Goal: Use online tool/utility: Utilize a website feature to perform a specific function

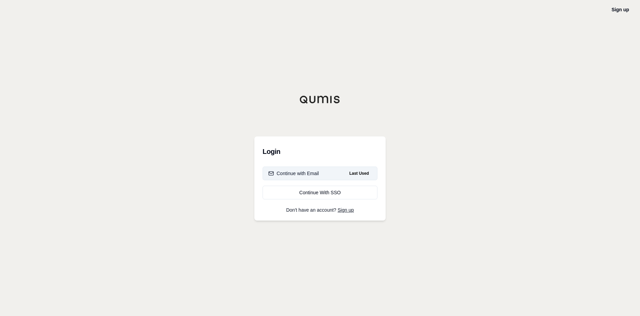
click at [316, 174] on div "Continue with Email" at bounding box center [293, 173] width 51 height 7
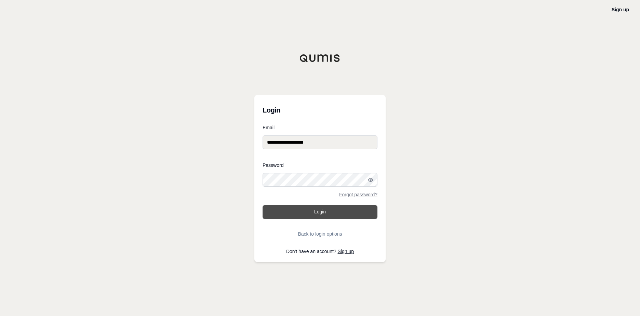
click at [315, 211] on button "Login" at bounding box center [319, 212] width 115 height 14
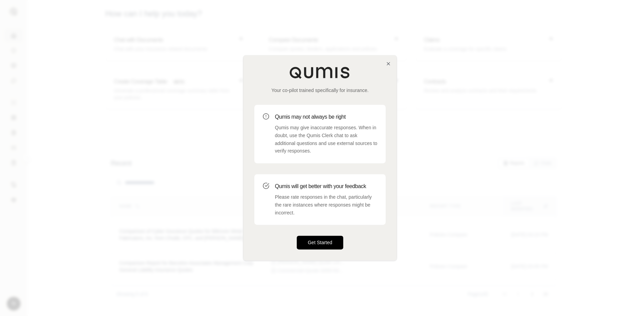
click at [329, 242] on button "Get Started" at bounding box center [320, 243] width 46 height 14
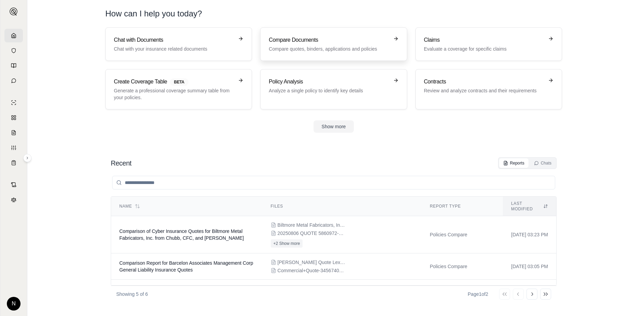
click at [302, 45] on div "Compare Documents Compare quotes, binders, applications and policies" at bounding box center [329, 44] width 120 height 16
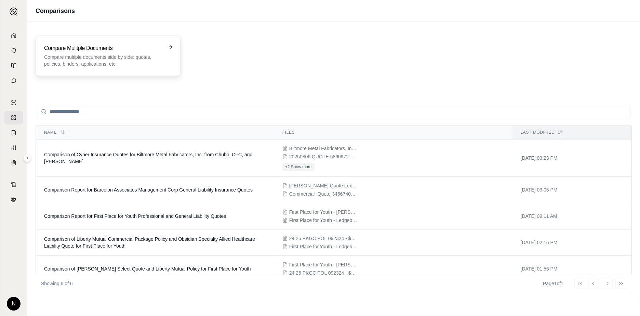
click at [111, 54] on p "Compare multiple documents side by side: quotes, policies, binders, application…" at bounding box center [103, 61] width 118 height 14
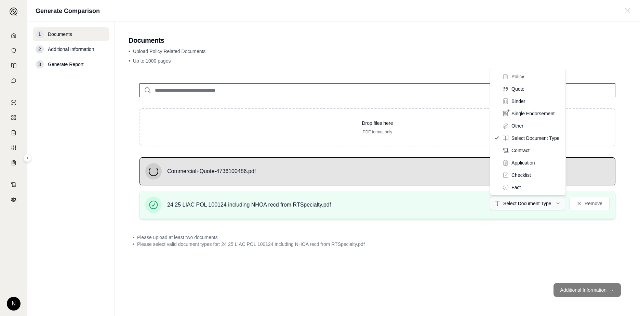
click at [549, 203] on html "N Generate Comparison 1 Documents 2 Additional Information 3 Generate Report Do…" at bounding box center [320, 158] width 640 height 316
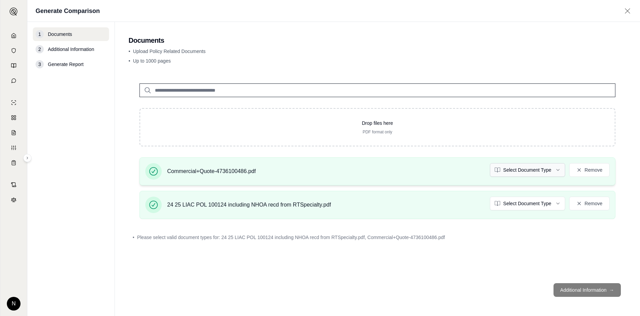
click at [543, 171] on html "N Generate Comparison 1 Documents 2 Additional Information 3 Generate Report Do…" at bounding box center [320, 158] width 640 height 316
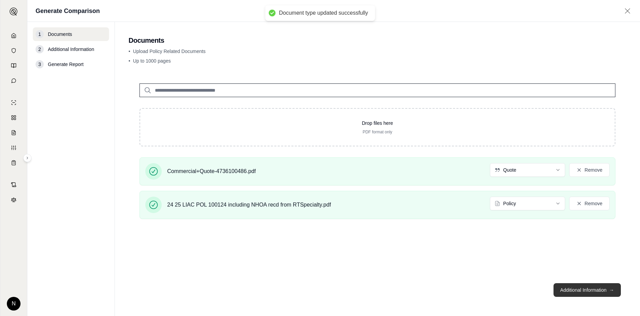
click at [606, 292] on button "Additional Information →" at bounding box center [586, 290] width 67 height 14
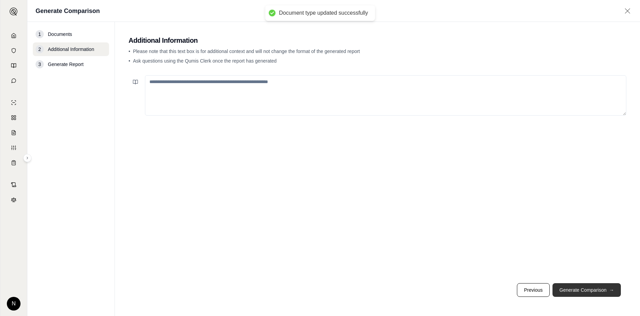
click at [586, 292] on button "Generate Comparison →" at bounding box center [586, 290] width 68 height 14
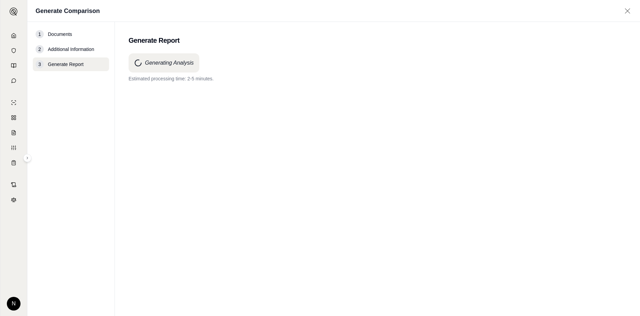
click at [628, 11] on icon at bounding box center [627, 11] width 9 height 7
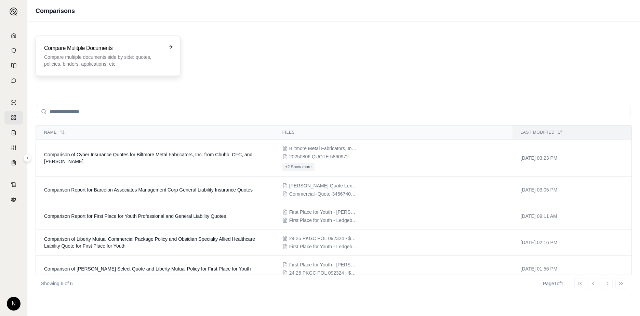
click at [168, 53] on div "Compare Mulitple Documents Compare multiple documents side by side: quotes, pol…" at bounding box center [108, 55] width 128 height 23
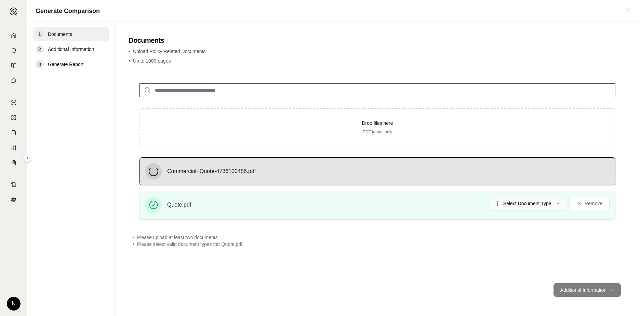
click at [556, 203] on html "N Generate Comparison 1 Documents 2 Additional Information 3 Generate Report Do…" at bounding box center [320, 158] width 640 height 316
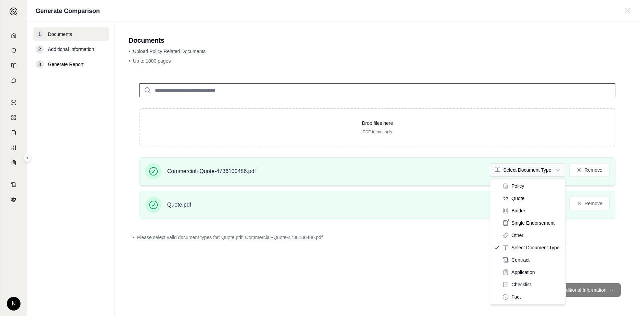
click at [559, 167] on html "N Generate Comparison 1 Documents 2 Additional Information 3 Generate Report Do…" at bounding box center [320, 158] width 640 height 316
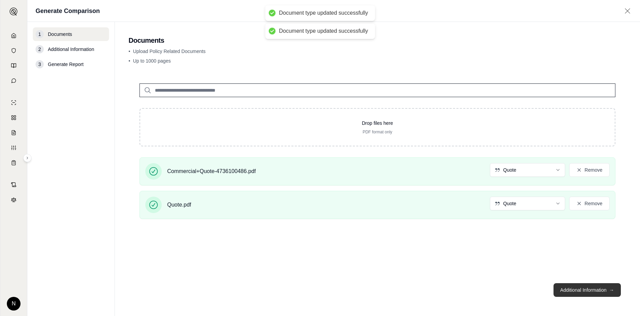
click at [584, 291] on button "Additional Information →" at bounding box center [586, 290] width 67 height 14
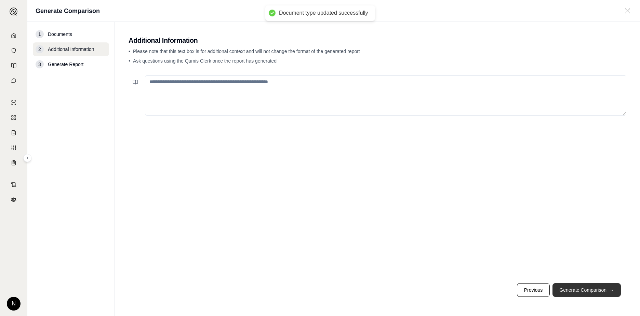
click at [584, 291] on button "Generate Comparison →" at bounding box center [586, 290] width 68 height 14
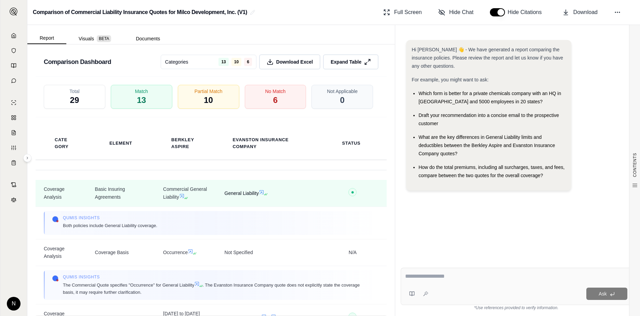
scroll to position [1315, 0]
